Goal: Register for event/course

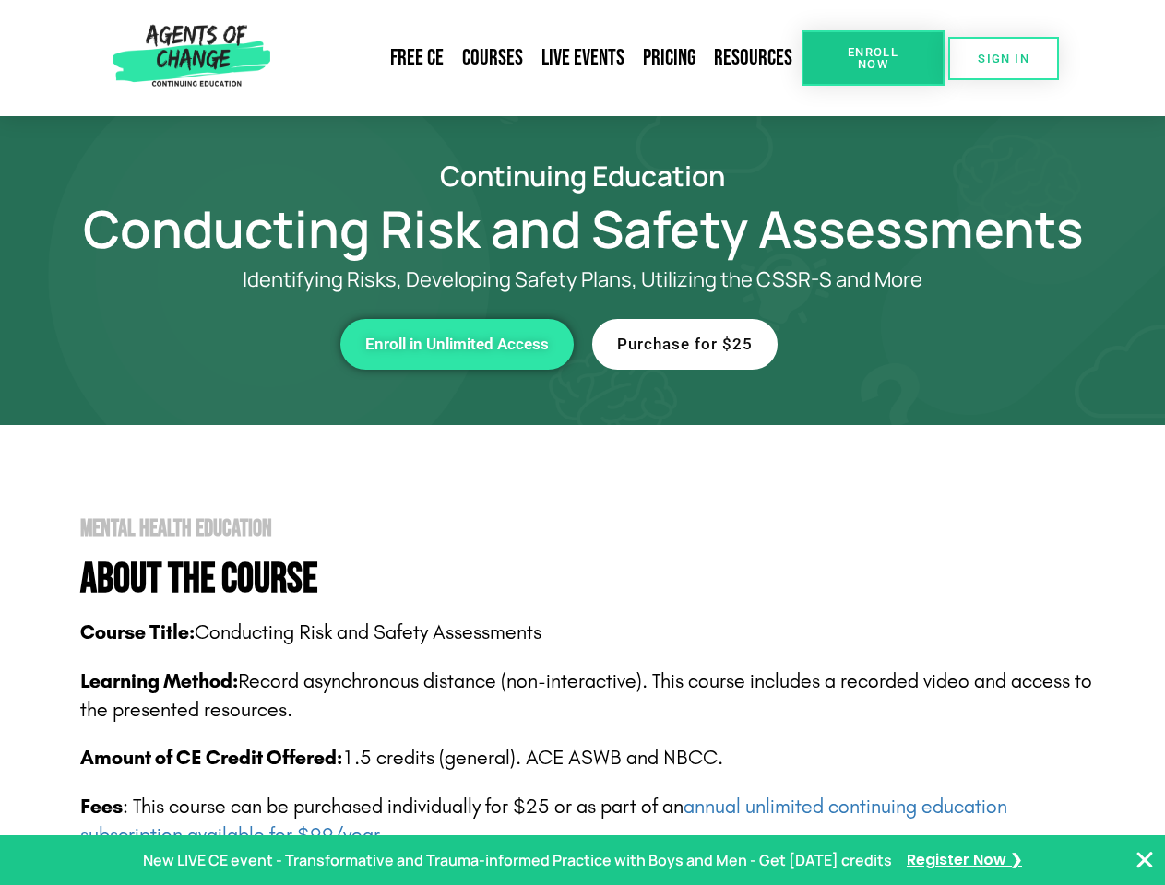
click at [754, 58] on link "Resources" at bounding box center [753, 58] width 97 height 42
click at [872, 58] on span "Enroll Now" at bounding box center [873, 58] width 84 height 24
click at [1003, 58] on span "SIGN IN" at bounding box center [1004, 59] width 52 height 12
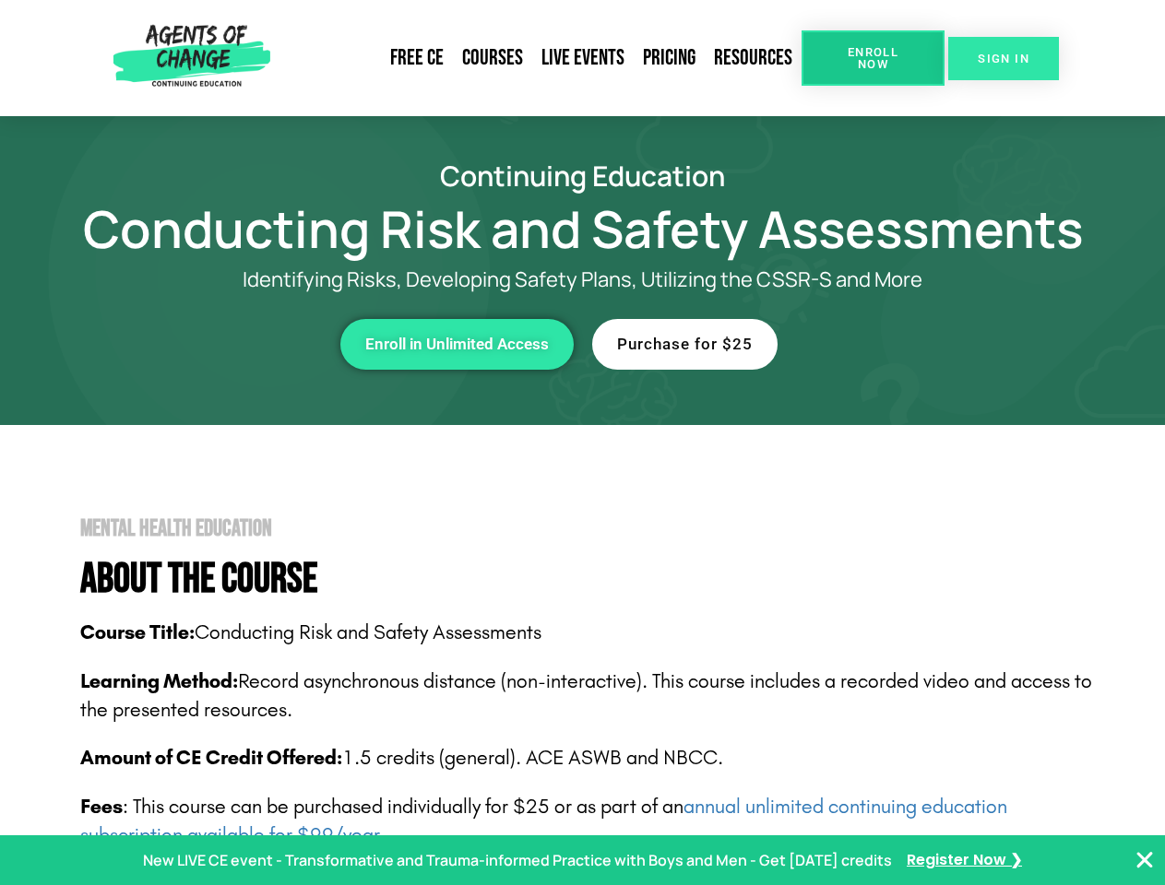
click at [1003, 58] on span "SIGN IN" at bounding box center [1004, 59] width 52 height 12
click at [320, 344] on div "Enroll in Unlimited Access" at bounding box center [319, 344] width 507 height 51
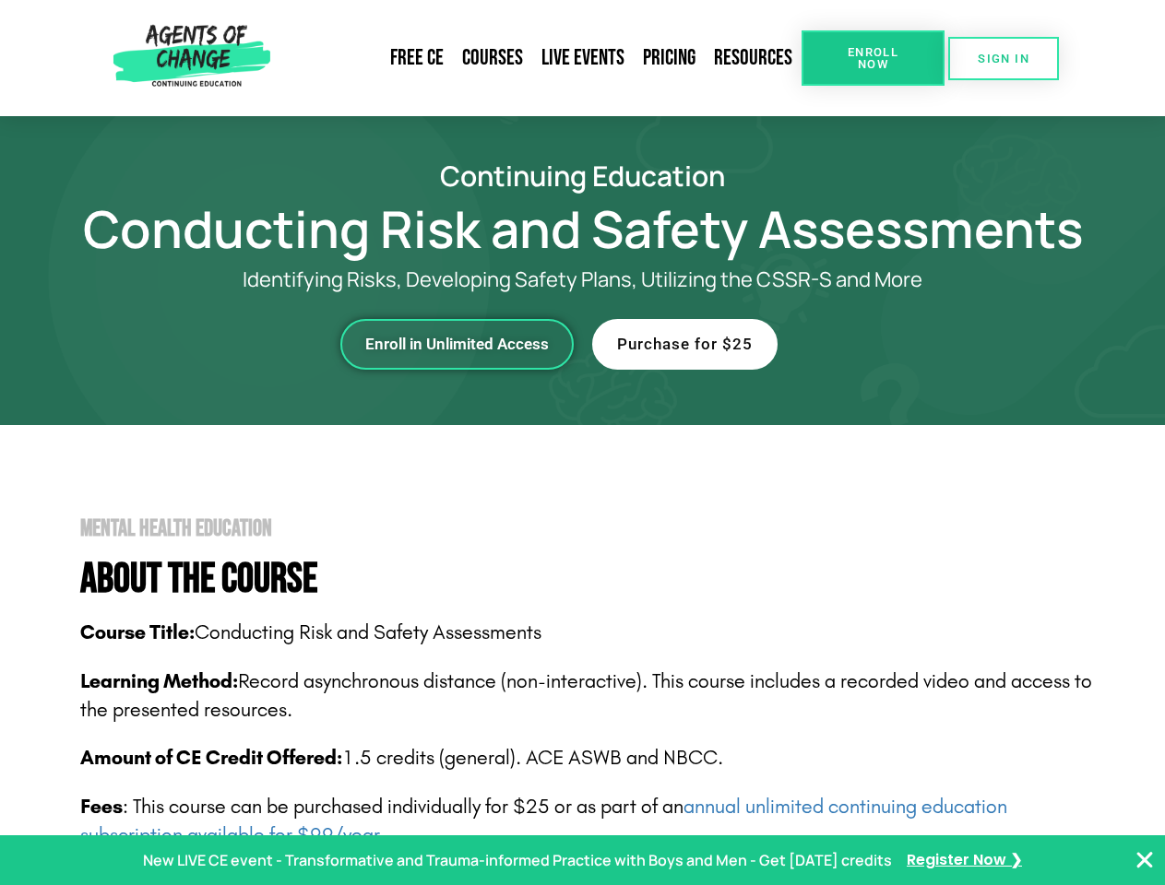
click at [457, 344] on span "Enroll in Unlimited Access" at bounding box center [457, 345] width 184 height 16
